Goal: Transaction & Acquisition: Purchase product/service

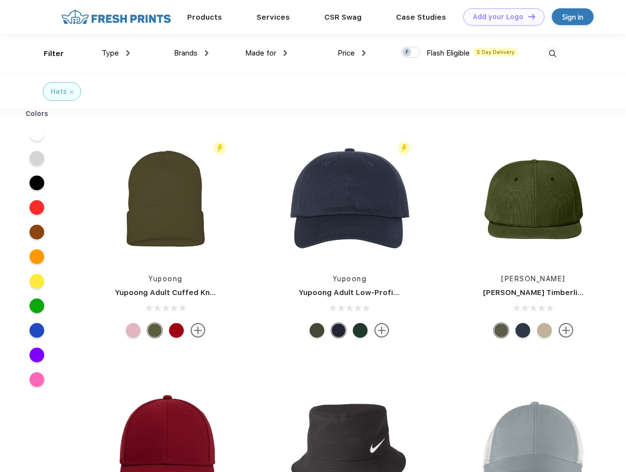
scroll to position [0, 0]
click at [501, 17] on link "Add your Logo Design Tool" at bounding box center [504, 16] width 81 height 17
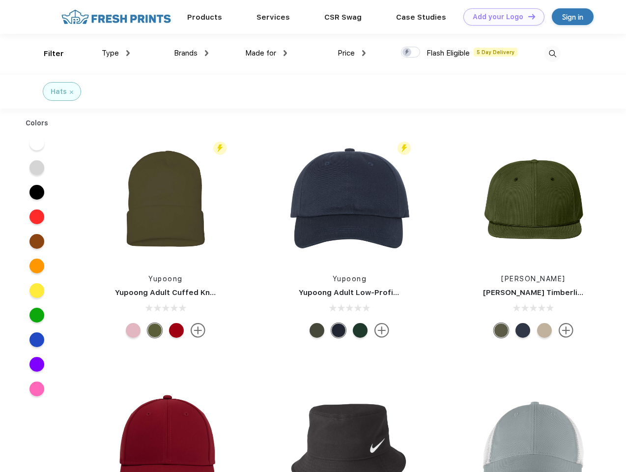
click at [0, 0] on div "Design Tool" at bounding box center [0, 0] width 0 height 0
click at [528, 16] on link "Add your Logo Design Tool" at bounding box center [504, 16] width 81 height 17
click at [47, 54] on div "Filter" at bounding box center [54, 53] width 20 height 11
click at [116, 53] on span "Type" at bounding box center [110, 53] width 17 height 9
click at [191, 53] on span "Brands" at bounding box center [186, 53] width 24 height 9
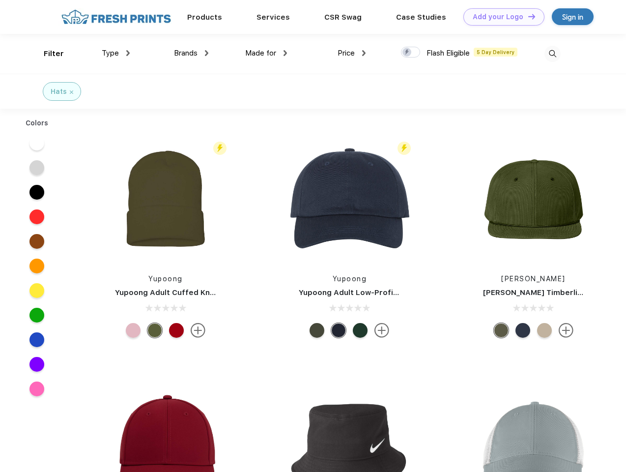
click at [266, 53] on span "Made for" at bounding box center [260, 53] width 31 height 9
click at [352, 53] on span "Price" at bounding box center [346, 53] width 17 height 9
click at [411, 53] on div at bounding box center [410, 52] width 19 height 11
click at [408, 53] on input "checkbox" at bounding box center [404, 49] width 6 height 6
click at [553, 54] on img at bounding box center [553, 54] width 16 height 16
